Goal: Task Accomplishment & Management: Use online tool/utility

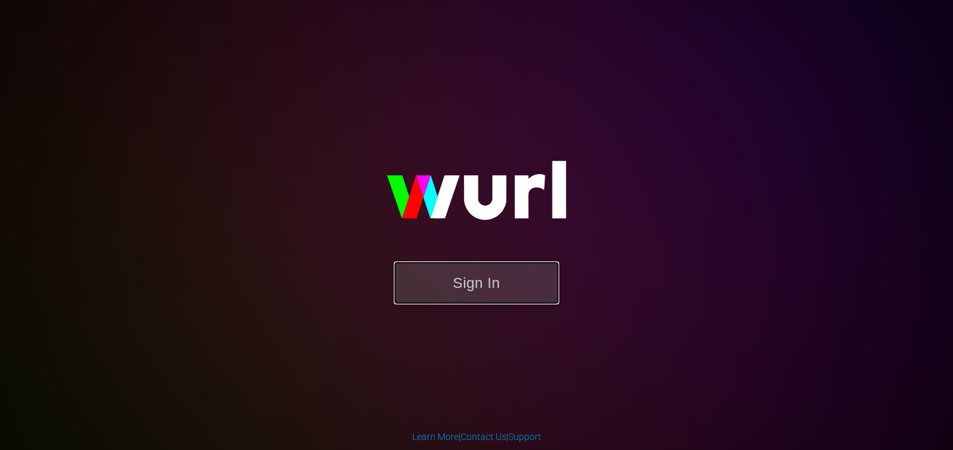
click at [496, 277] on button "Sign In" at bounding box center [476, 282] width 165 height 43
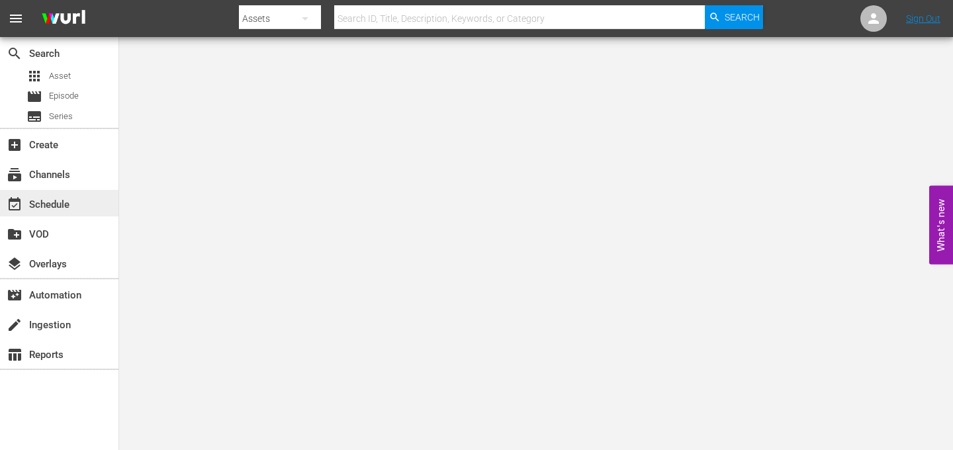
click at [48, 208] on div "event_available Schedule" at bounding box center [37, 202] width 74 height 12
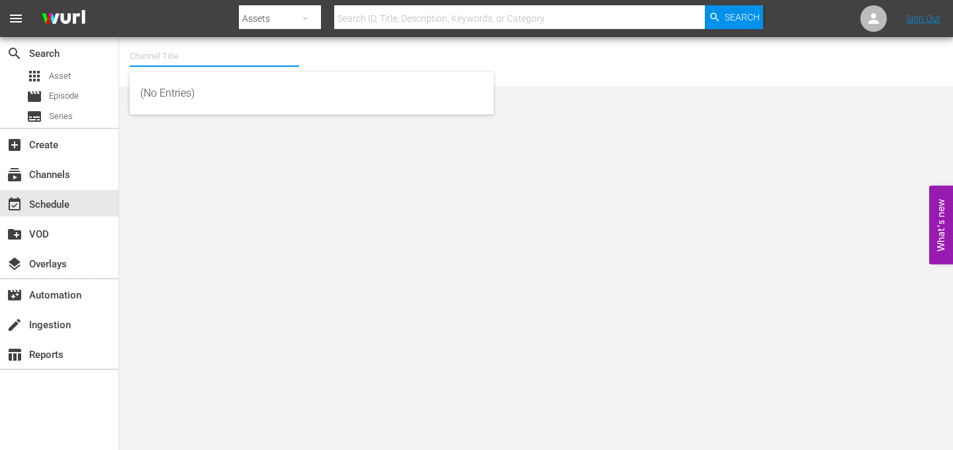
click at [185, 61] on input "text" at bounding box center [214, 56] width 169 height 32
click at [178, 140] on div "talkSPORT (1979 - akta_llc_talksport_1)" at bounding box center [311, 125] width 343 height 32
type input "talkSPORT (1979 - akta_llc_talksport_1)"
